Goal: Communication & Community: Ask a question

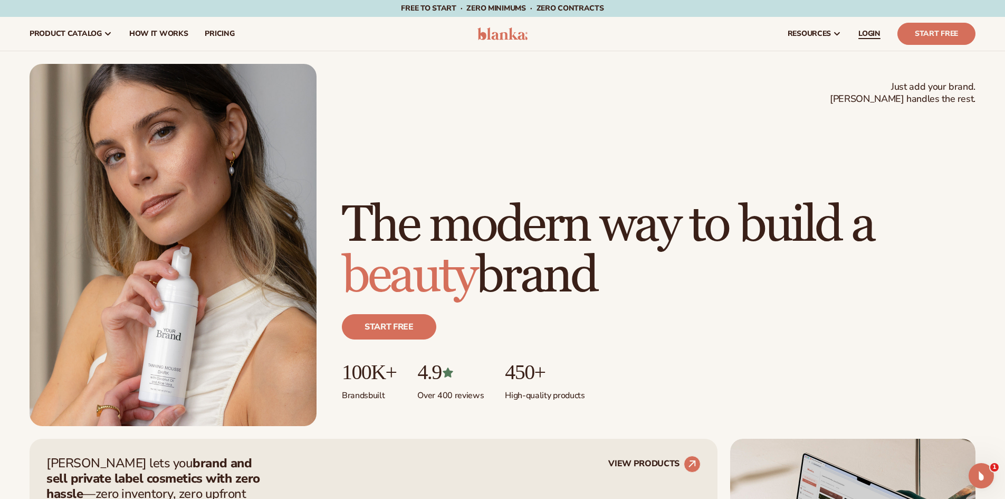
click at [879, 31] on span "LOGIN" at bounding box center [870, 34] width 22 height 8
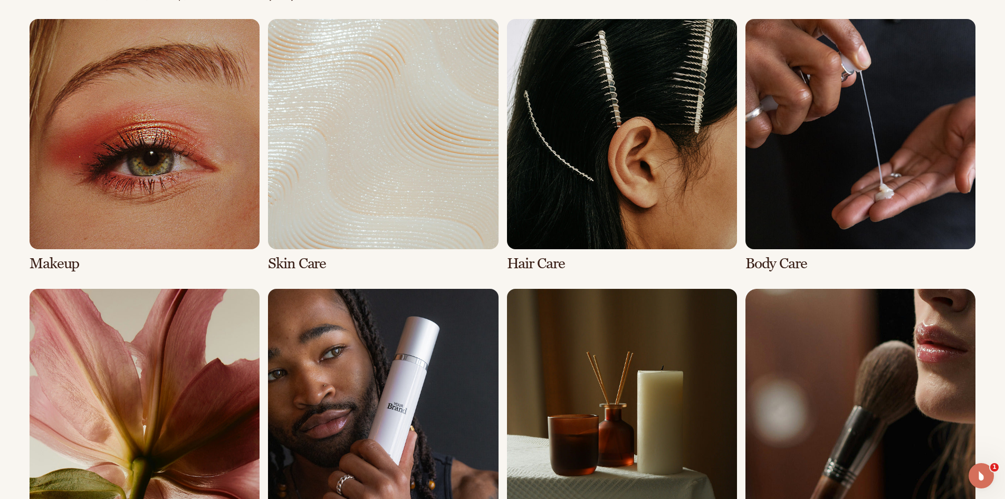
scroll to position [2217, 0]
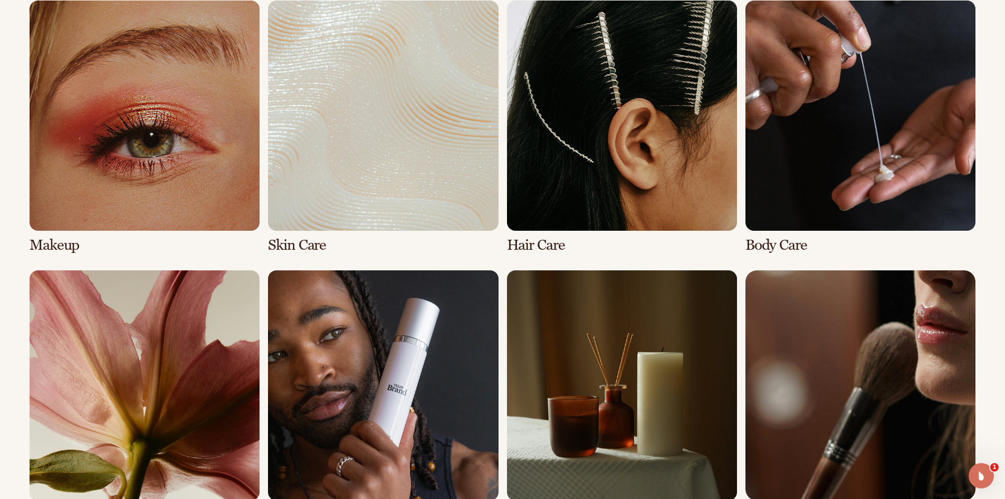
click at [135, 106] on link "1 / 8" at bounding box center [145, 127] width 230 height 253
click at [992, 469] on div "Open Intercom Messenger" at bounding box center [980, 474] width 35 height 35
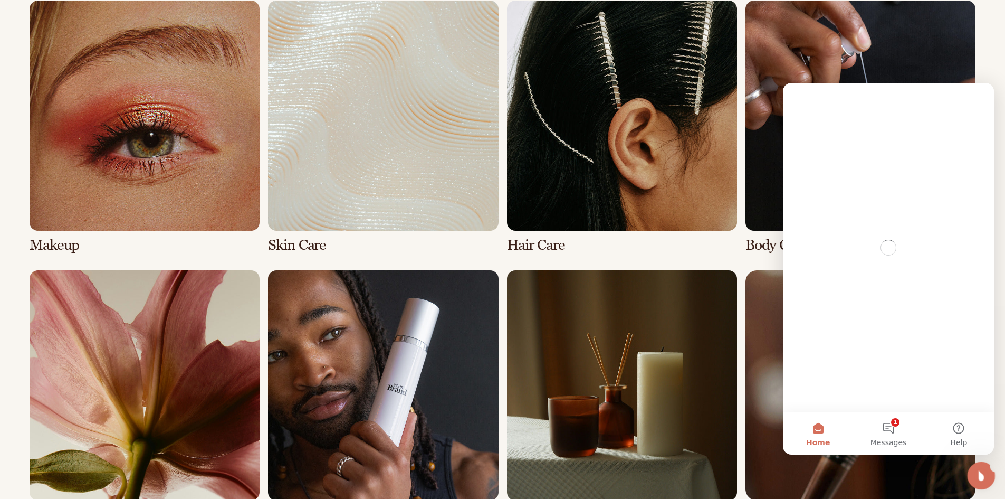
scroll to position [0, 0]
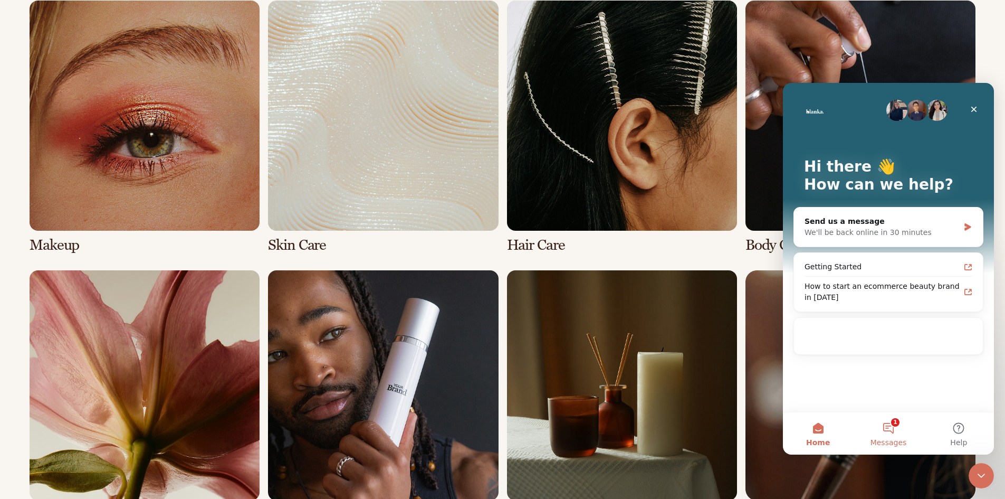
click at [891, 422] on button "1 Messages" at bounding box center [888, 433] width 70 height 42
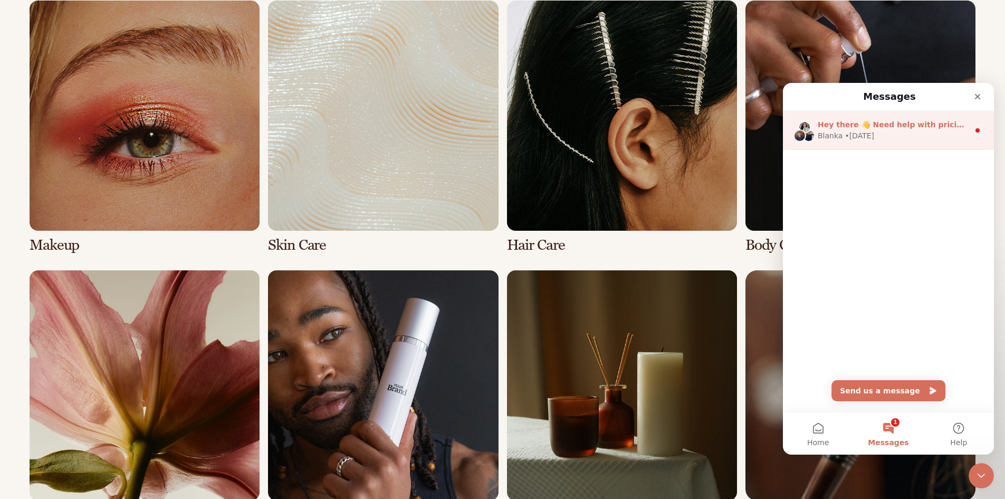
click at [897, 134] on div "[PERSON_NAME] • [DATE]" at bounding box center [893, 135] width 151 height 11
